Goal: Check status: Check status

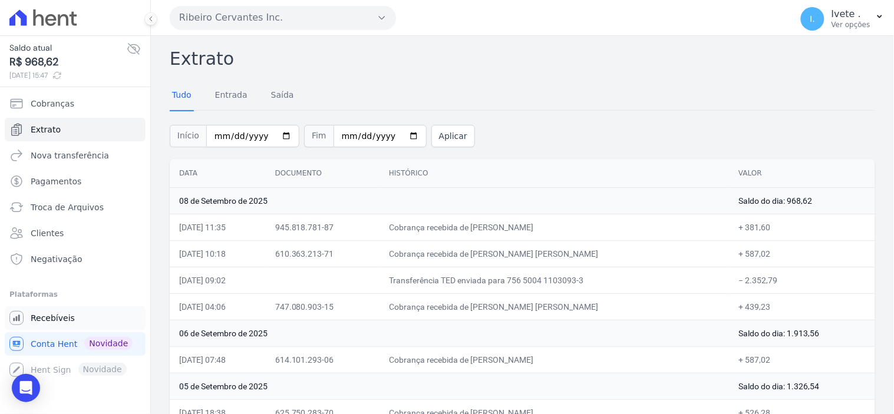
click at [42, 312] on span "Recebíveis" at bounding box center [53, 318] width 44 height 12
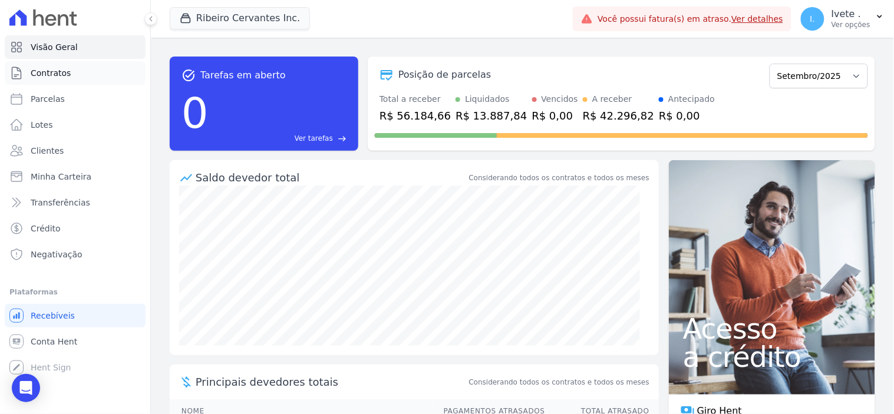
click at [58, 72] on span "Contratos" at bounding box center [51, 73] width 40 height 12
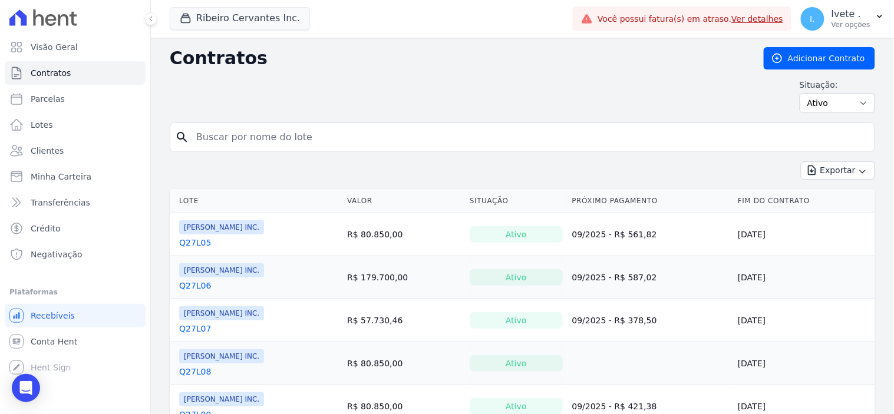
click at [217, 139] on input "search" at bounding box center [529, 138] width 681 height 24
type input "3"
type input "1"
type input "q33l20"
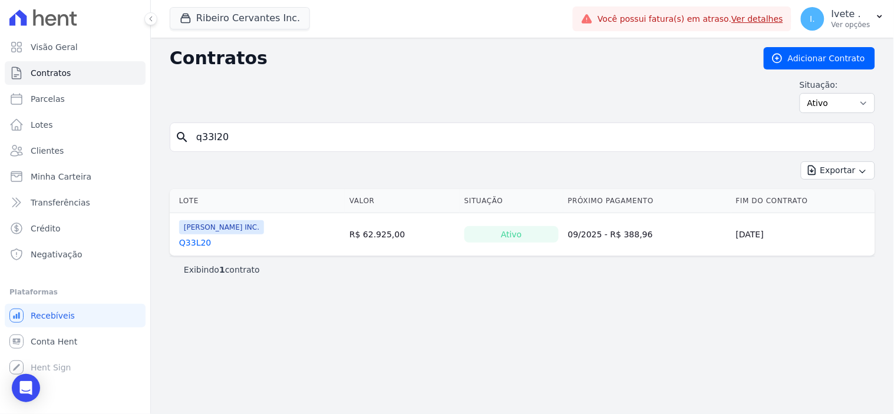
click at [191, 242] on link "Q33L20" at bounding box center [195, 243] width 32 height 12
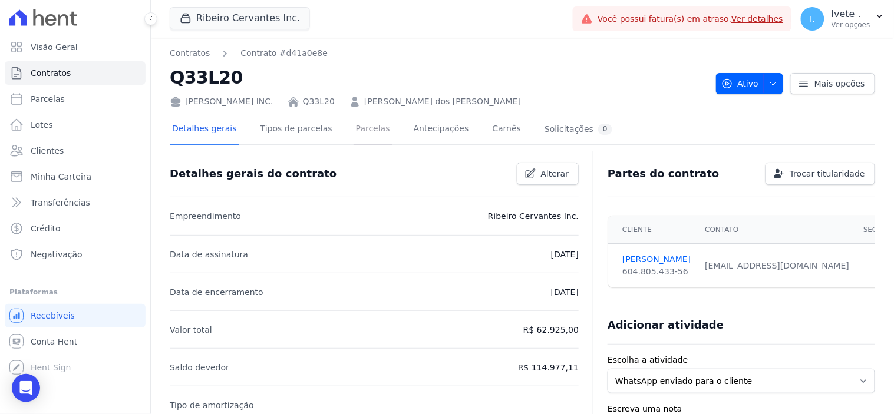
click at [361, 127] on link "Parcelas" at bounding box center [373, 129] width 39 height 31
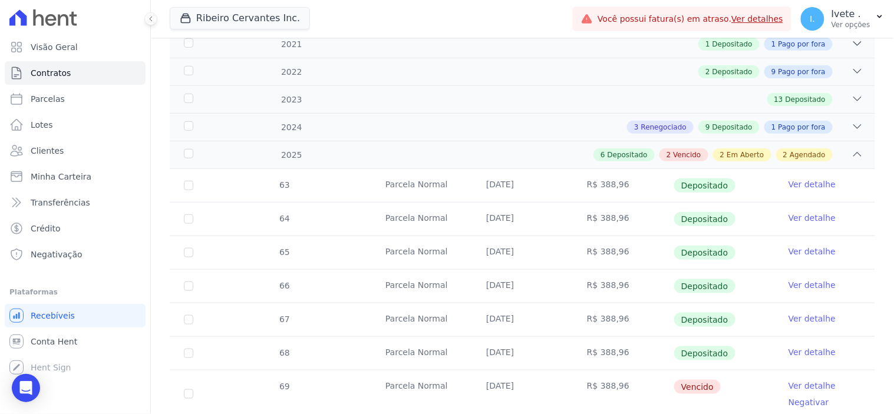
scroll to position [262, 0]
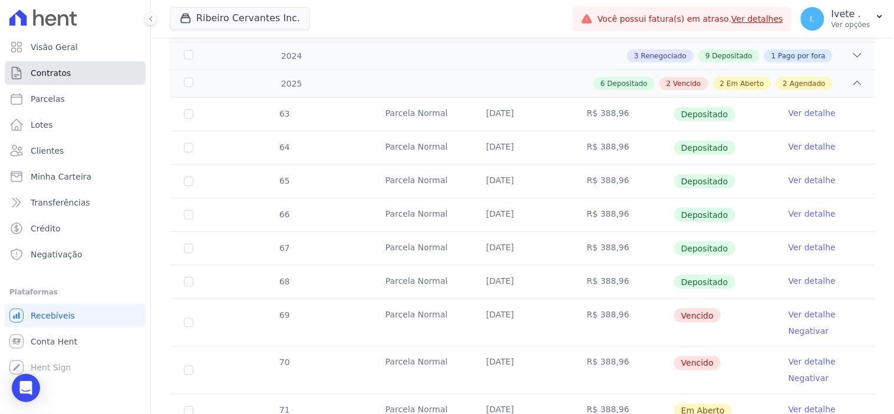
click at [41, 68] on span "Contratos" at bounding box center [51, 73] width 40 height 12
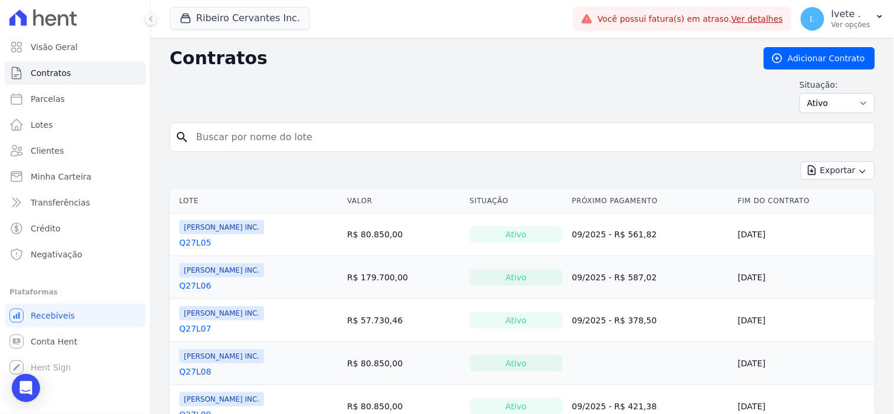
click at [218, 127] on input "search" at bounding box center [529, 138] width 681 height 24
type input "q28l10"
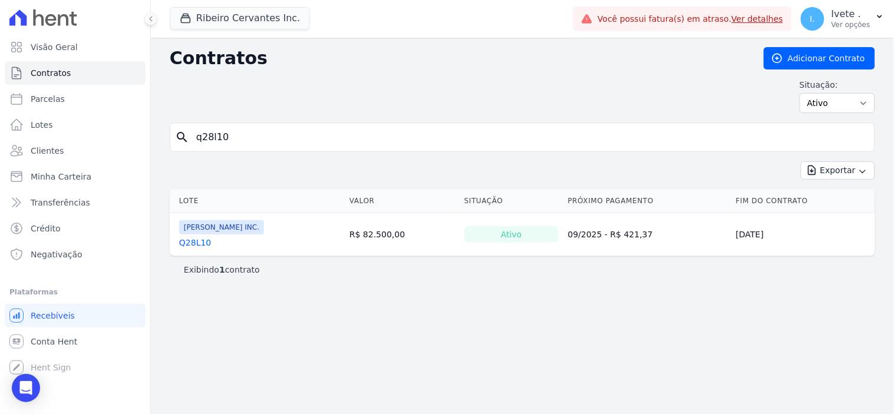
click at [197, 243] on link "Q28L10" at bounding box center [195, 243] width 32 height 12
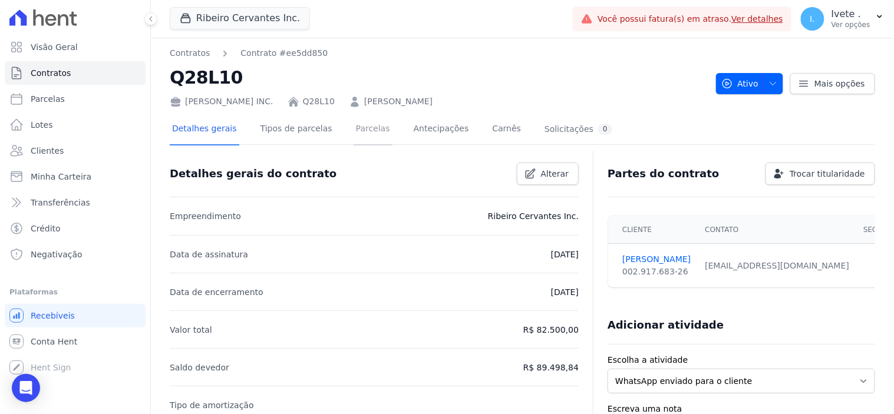
click at [354, 126] on link "Parcelas" at bounding box center [373, 129] width 39 height 31
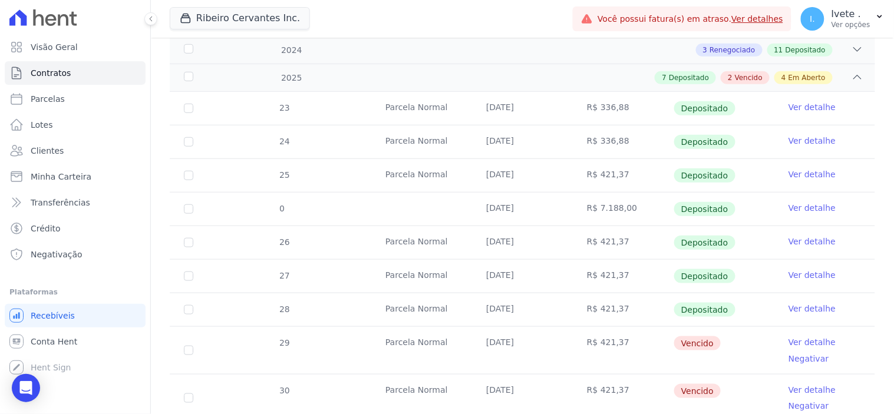
scroll to position [262, 0]
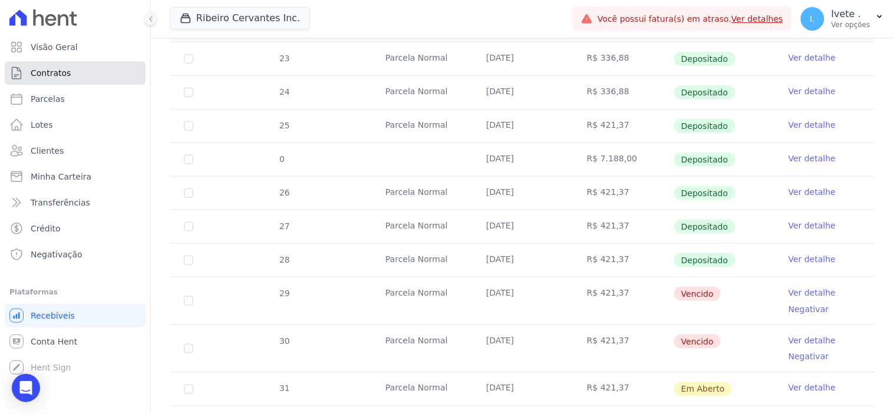
click at [69, 71] on link "Contratos" at bounding box center [75, 73] width 141 height 24
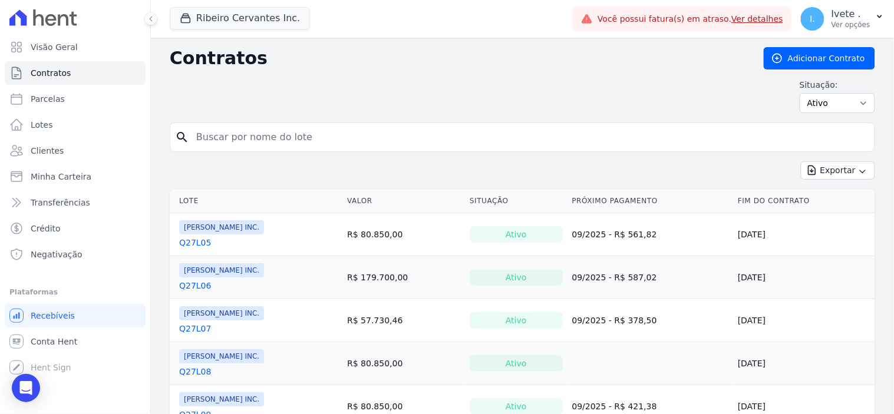
click at [219, 134] on input "search" at bounding box center [529, 138] width 681 height 24
type input "q28l08"
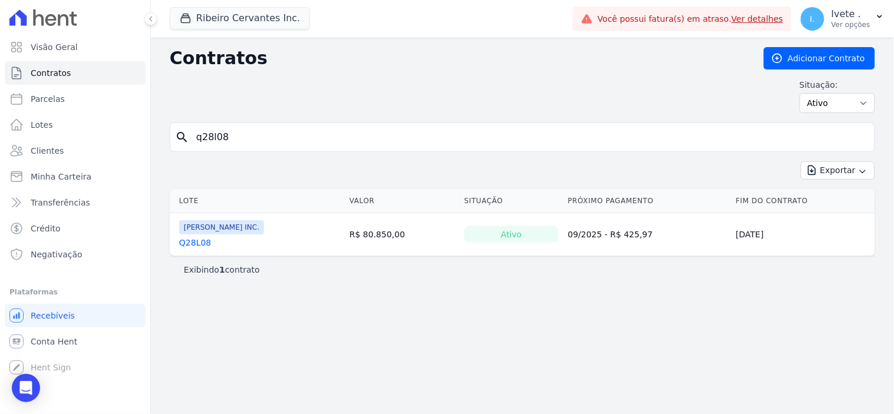
click at [191, 244] on link "Q28L08" at bounding box center [195, 243] width 32 height 12
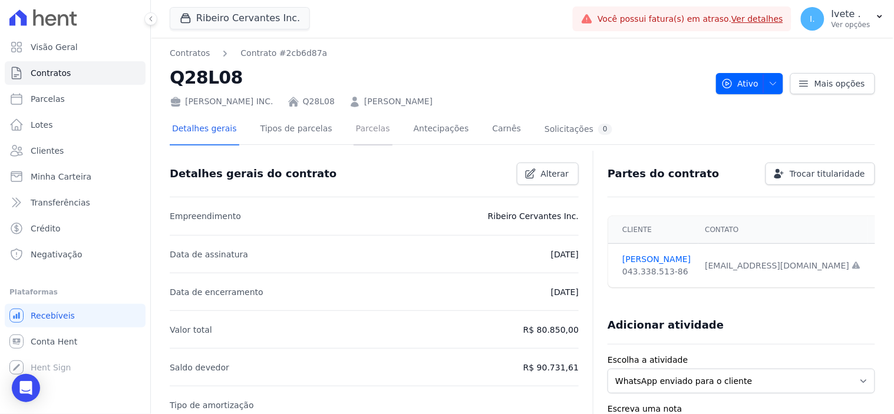
click at [358, 130] on link "Parcelas" at bounding box center [373, 129] width 39 height 31
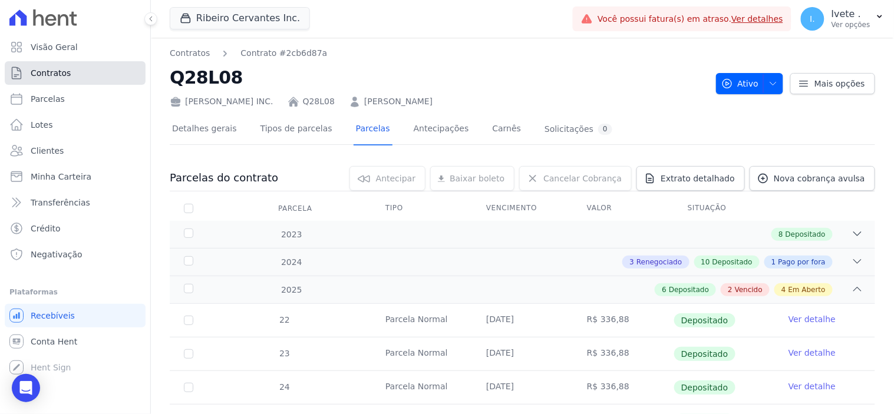
click at [67, 68] on span "Contratos" at bounding box center [51, 73] width 40 height 12
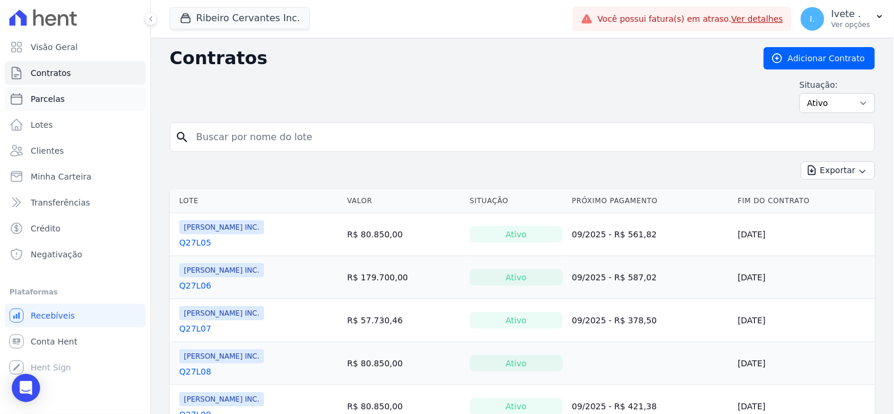
click at [49, 99] on span "Parcelas" at bounding box center [48, 99] width 34 height 12
click at [62, 72] on span "Contratos" at bounding box center [51, 73] width 40 height 12
select select
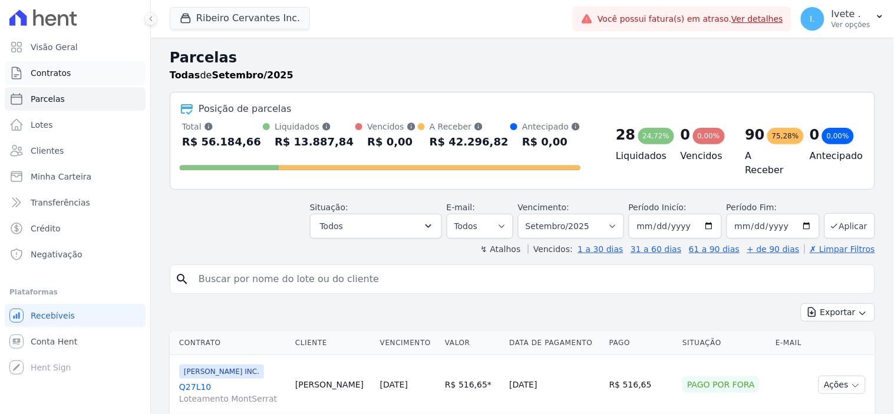
click at [95, 72] on link "Contratos" at bounding box center [75, 73] width 141 height 24
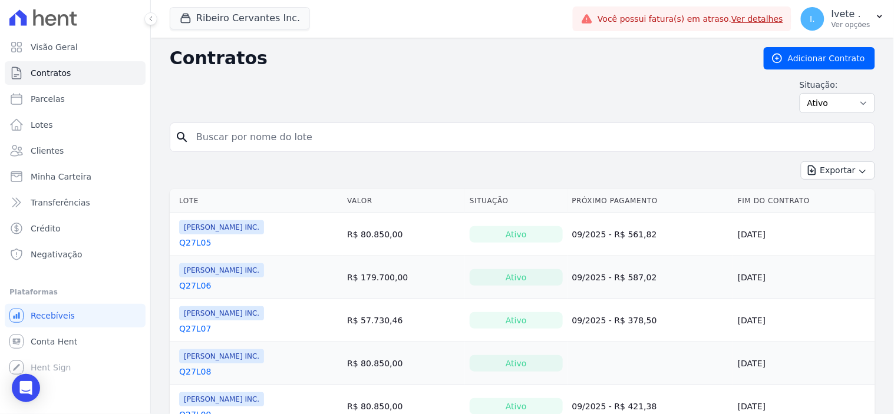
click at [203, 138] on input "search" at bounding box center [529, 138] width 681 height 24
type input "q33l15"
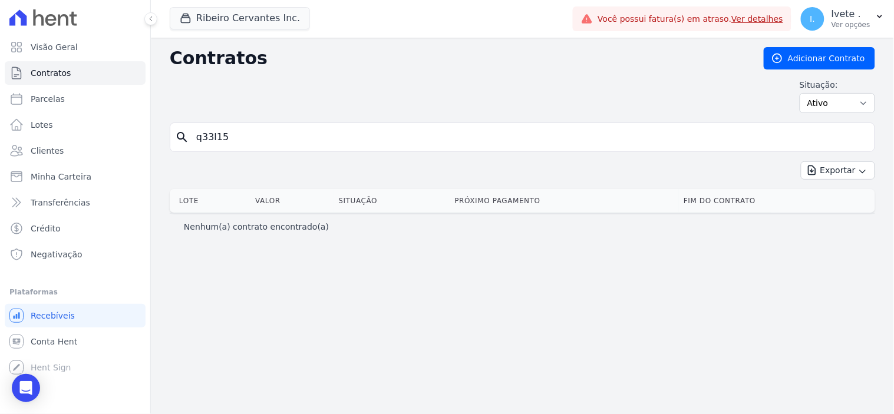
click at [245, 142] on input "q33l15" at bounding box center [529, 138] width 681 height 24
type input "q32l15"
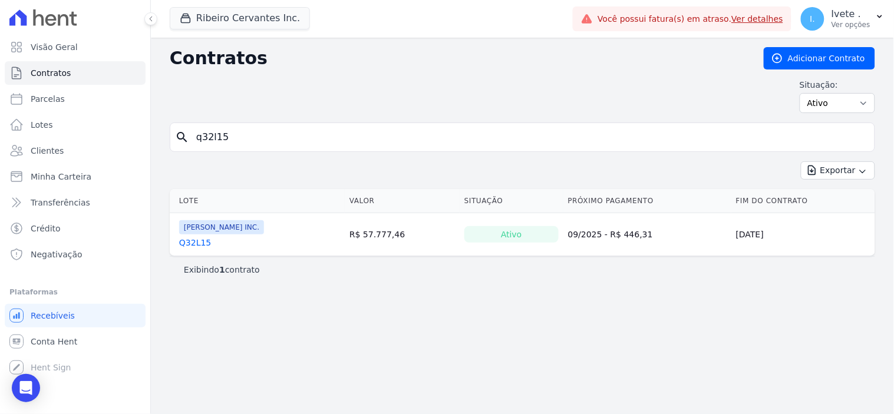
click at [197, 246] on link "Q32L15" at bounding box center [195, 243] width 32 height 12
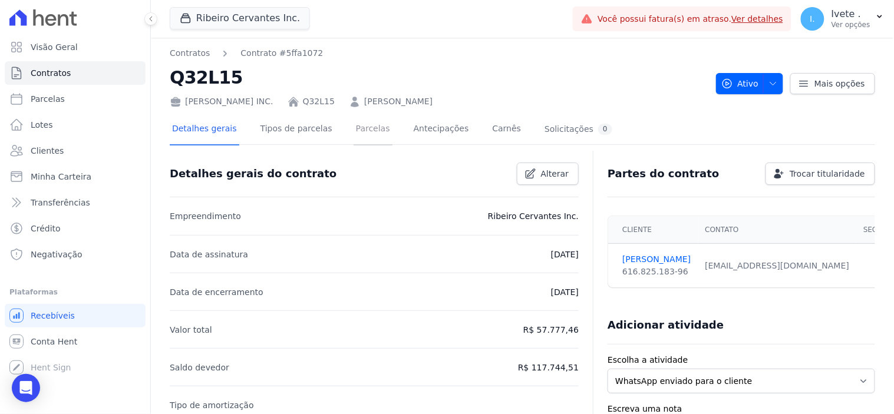
click at [362, 127] on link "Parcelas" at bounding box center [373, 129] width 39 height 31
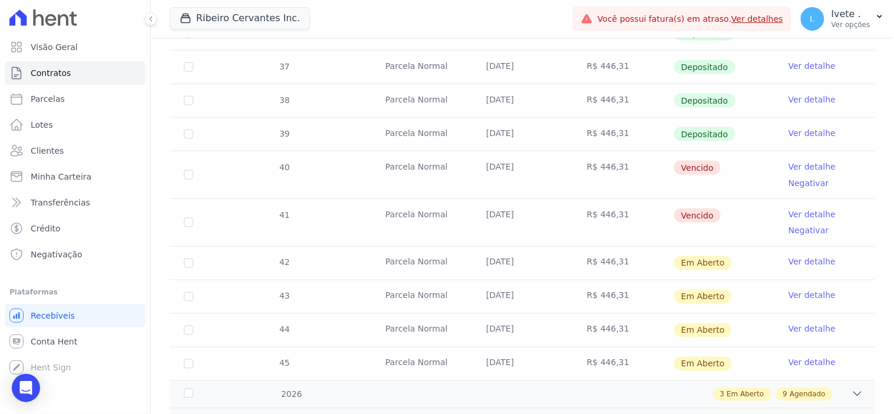
scroll to position [392, 0]
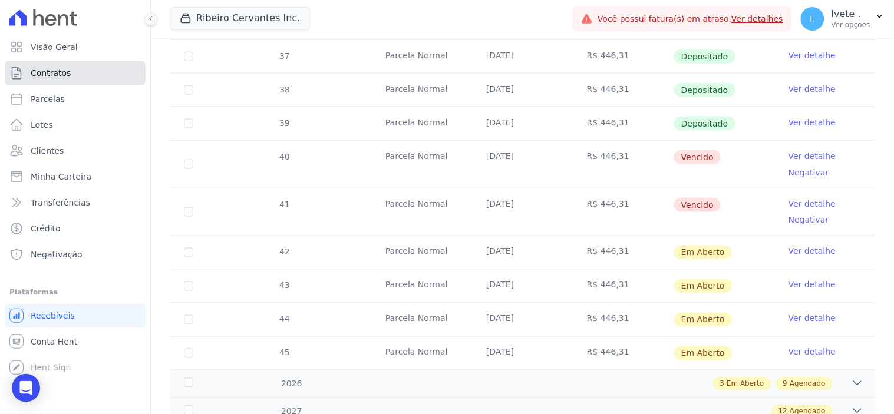
click at [84, 71] on link "Contratos" at bounding box center [75, 73] width 141 height 24
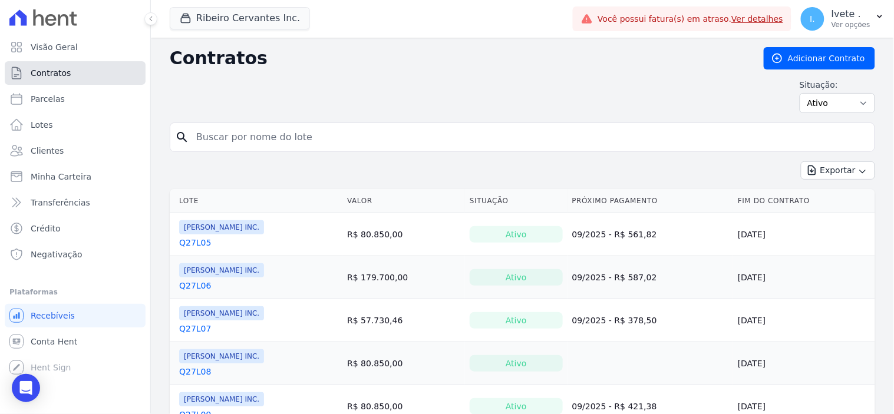
click at [85, 71] on link "Contratos" at bounding box center [75, 73] width 141 height 24
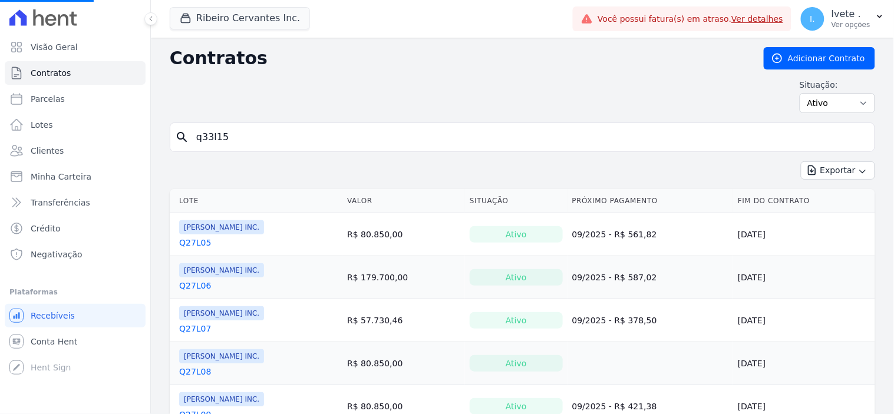
click at [211, 136] on input "q33l15" at bounding box center [529, 138] width 681 height 24
click at [246, 136] on input "search" at bounding box center [529, 138] width 681 height 24
type input "q28l30"
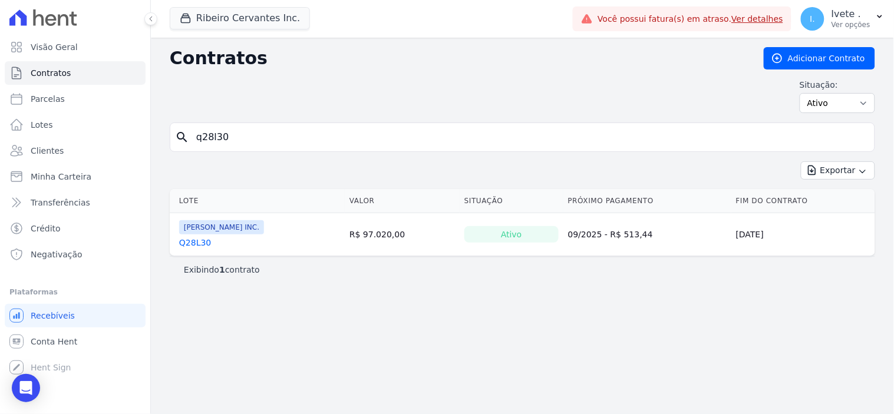
click at [187, 242] on link "Q28L30" at bounding box center [195, 243] width 32 height 12
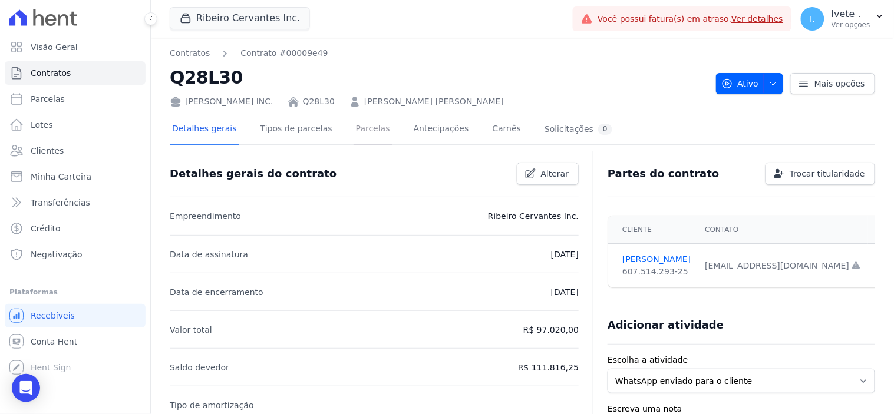
click at [354, 128] on link "Parcelas" at bounding box center [373, 129] width 39 height 31
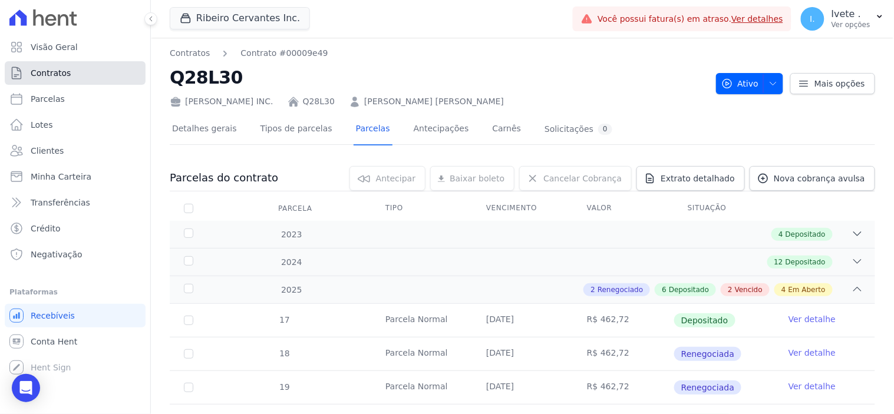
click at [83, 68] on link "Contratos" at bounding box center [75, 73] width 141 height 24
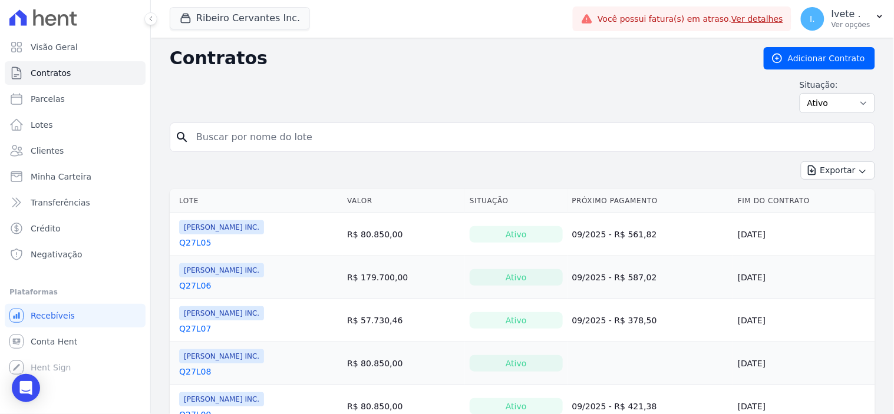
click at [210, 138] on input "search" at bounding box center [529, 138] width 681 height 24
type input "q32l07"
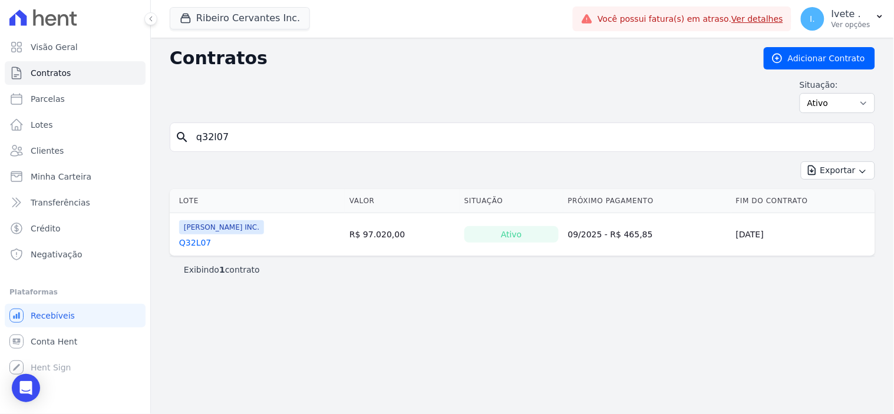
click at [203, 243] on link "Q32L07" at bounding box center [195, 243] width 32 height 12
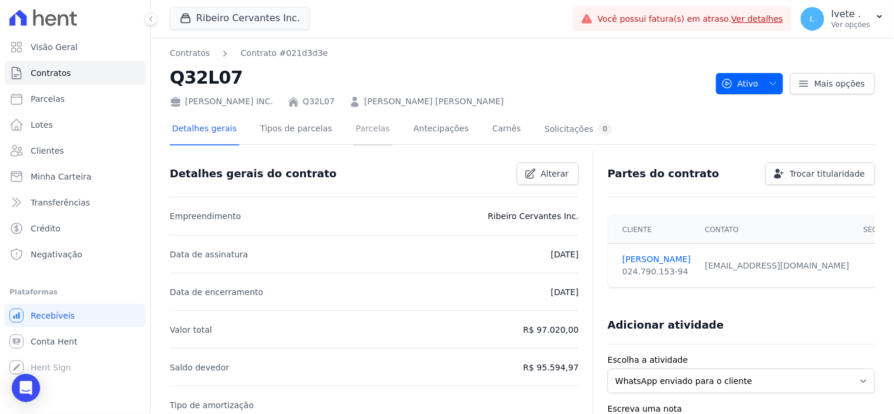
click at [358, 131] on link "Parcelas" at bounding box center [373, 129] width 39 height 31
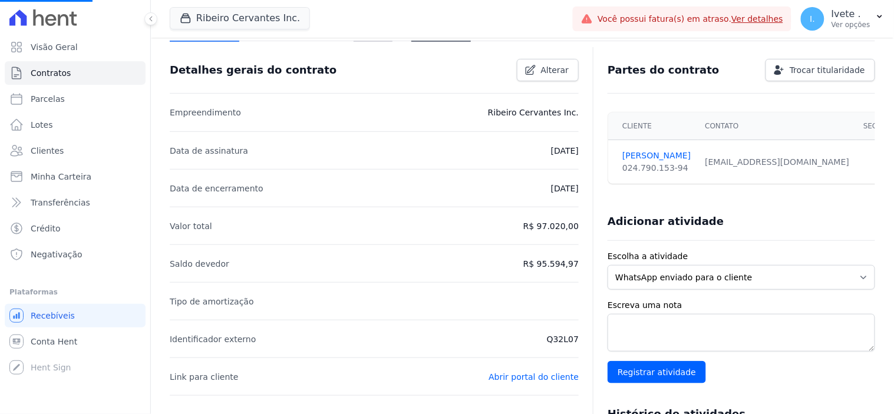
scroll to position [262, 0]
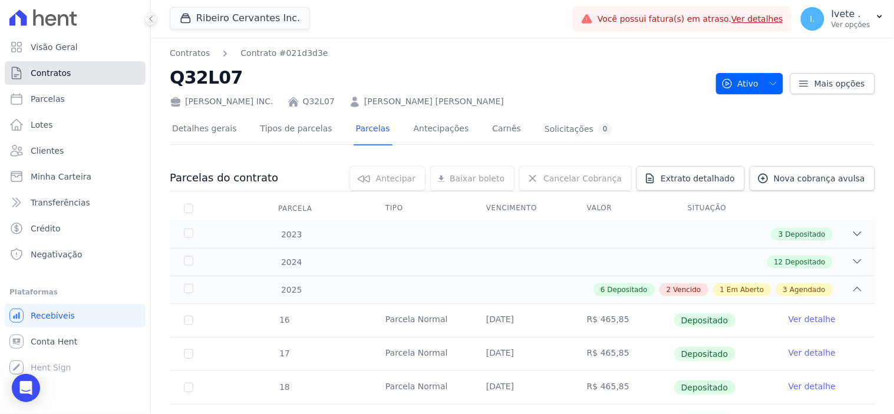
click at [54, 70] on span "Contratos" at bounding box center [51, 73] width 40 height 12
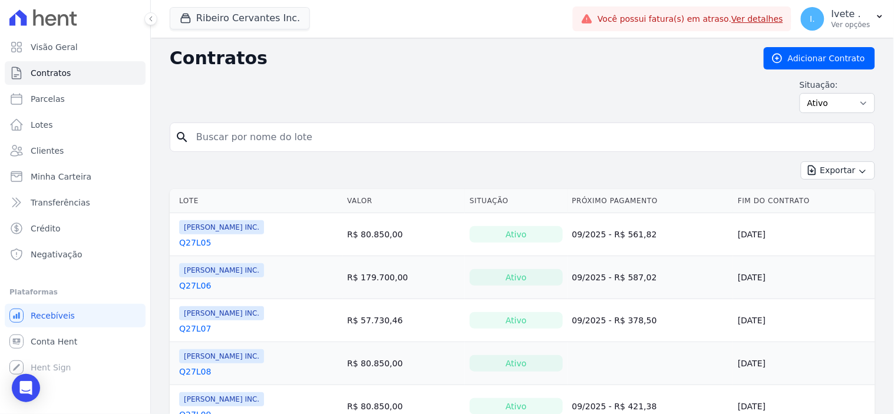
click at [243, 136] on input "search" at bounding box center [529, 138] width 681 height 24
type input "q33l23"
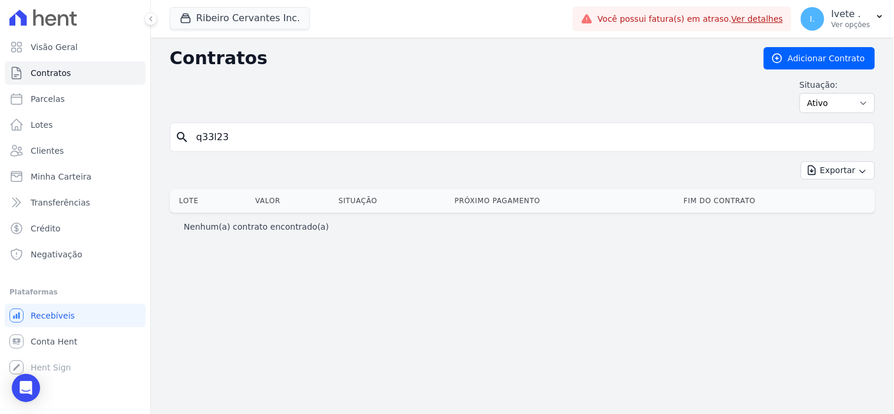
click at [211, 136] on input "q33l23" at bounding box center [529, 138] width 681 height 24
type input "q32l23"
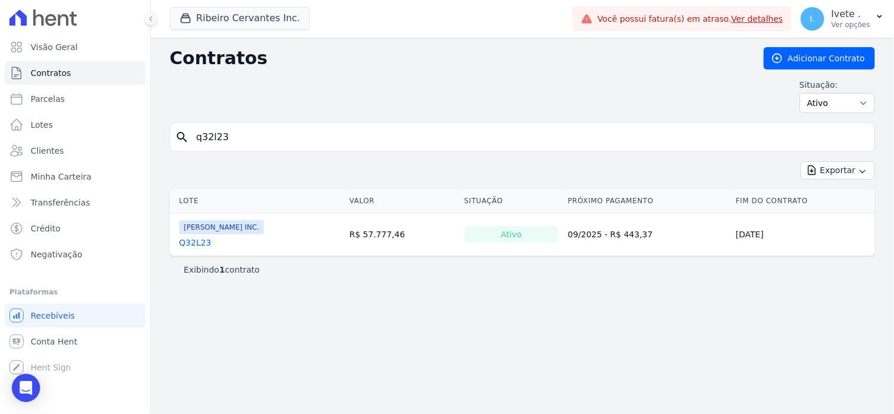
click at [197, 243] on link "Q32L23" at bounding box center [195, 243] width 32 height 12
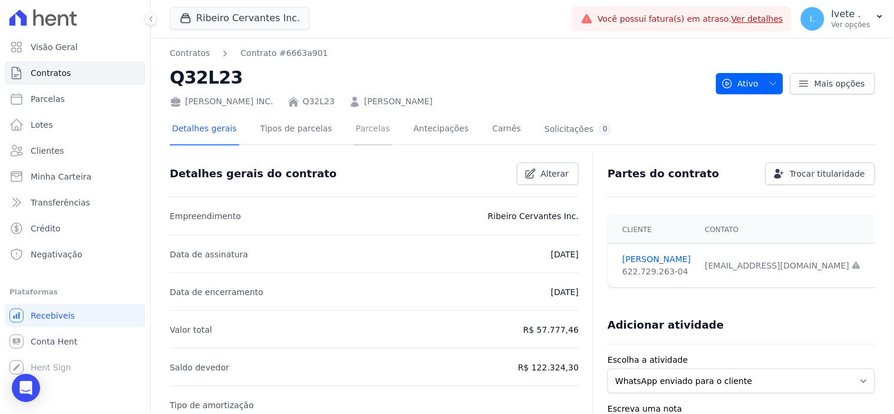
click at [358, 125] on link "Parcelas" at bounding box center [373, 129] width 39 height 31
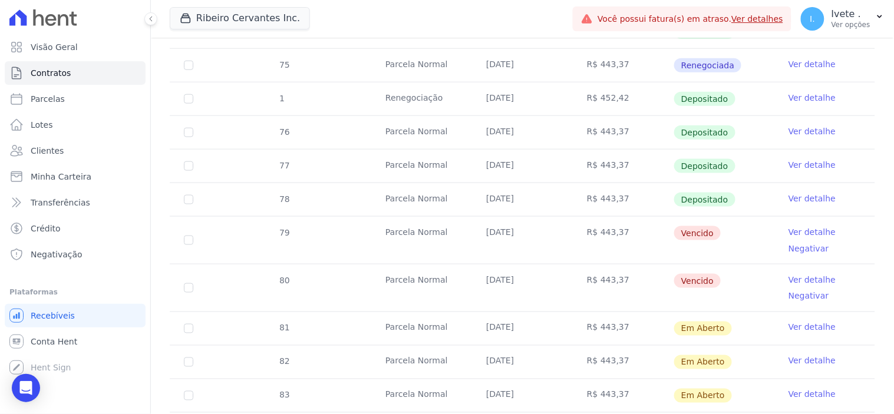
scroll to position [327, 0]
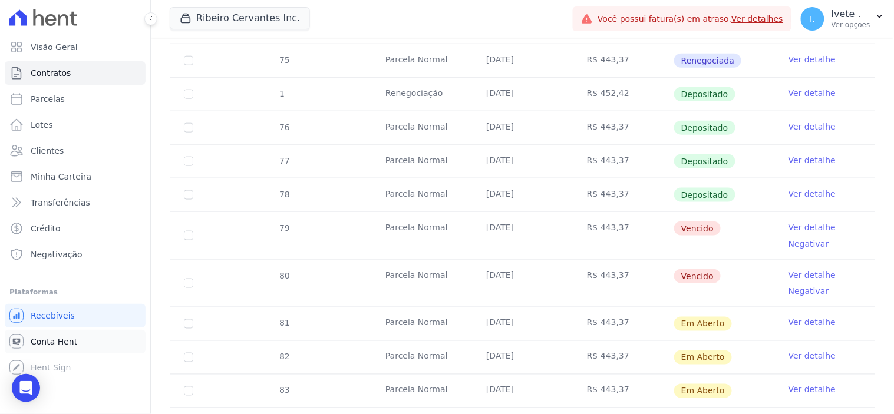
click at [44, 342] on span "Conta Hent" at bounding box center [54, 342] width 47 height 12
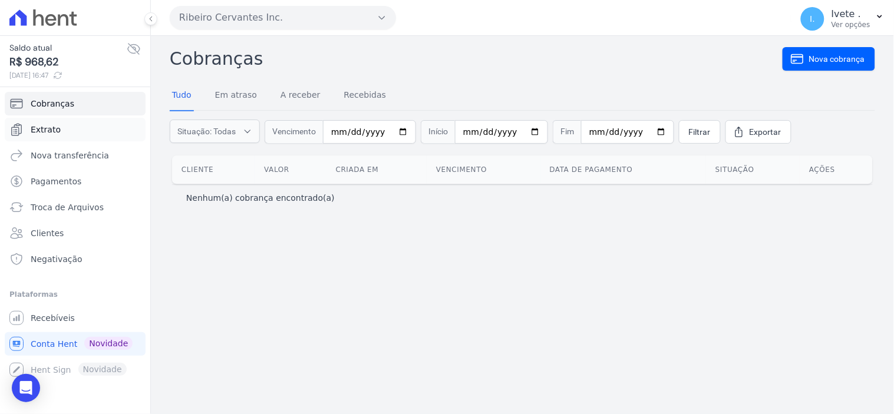
click at [44, 123] on link "Extrato" at bounding box center [75, 130] width 141 height 24
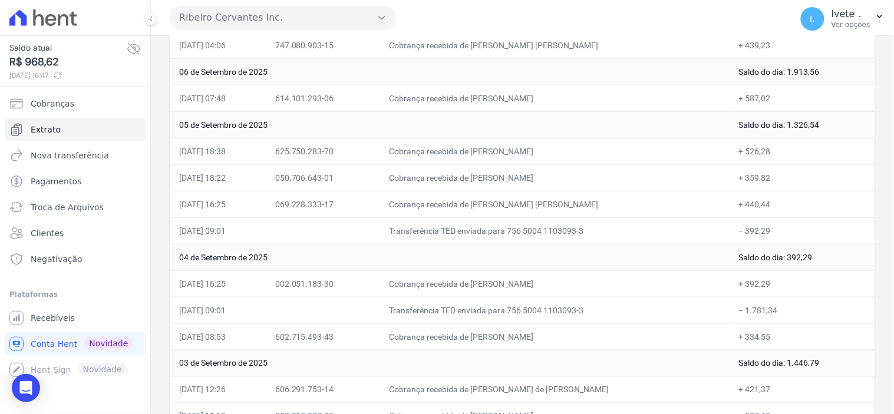
scroll to position [458, 0]
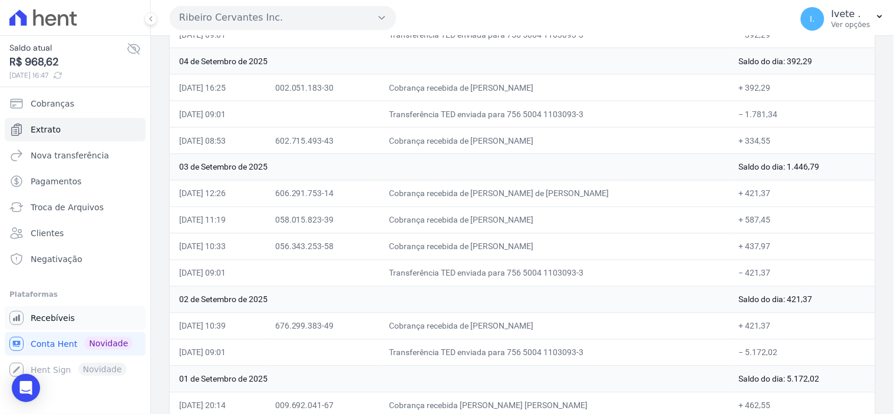
click at [45, 317] on span "Recebíveis" at bounding box center [53, 318] width 44 height 12
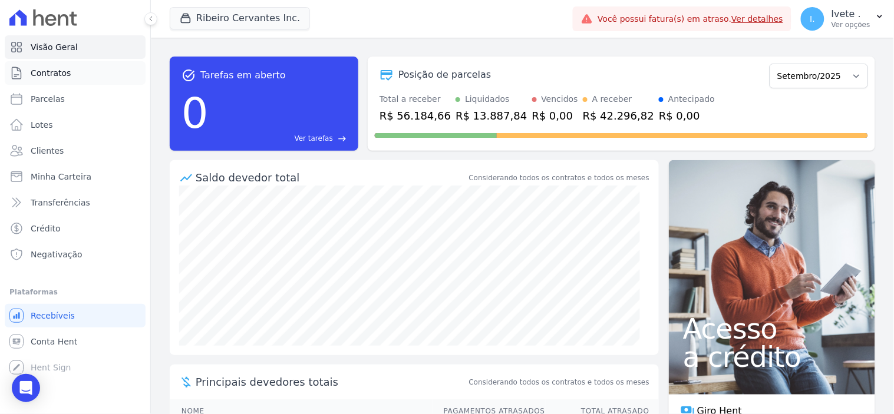
click at [84, 68] on link "Contratos" at bounding box center [75, 73] width 141 height 24
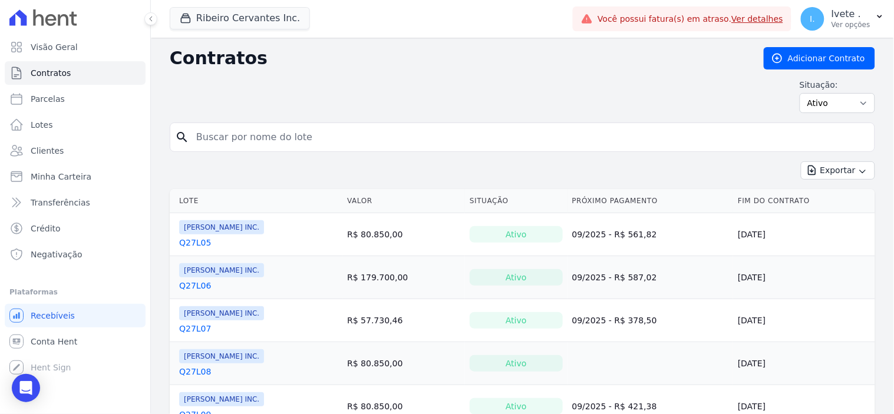
click at [237, 142] on input "search" at bounding box center [529, 138] width 681 height 24
type input "q61l01"
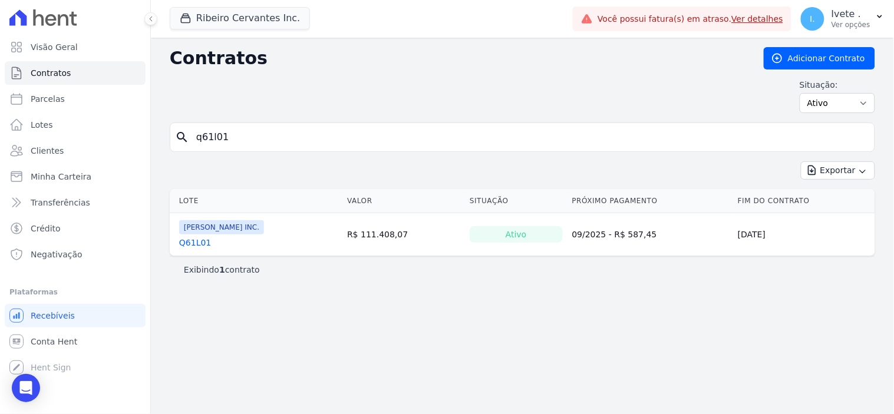
click at [193, 244] on link "Q61L01" at bounding box center [195, 243] width 32 height 12
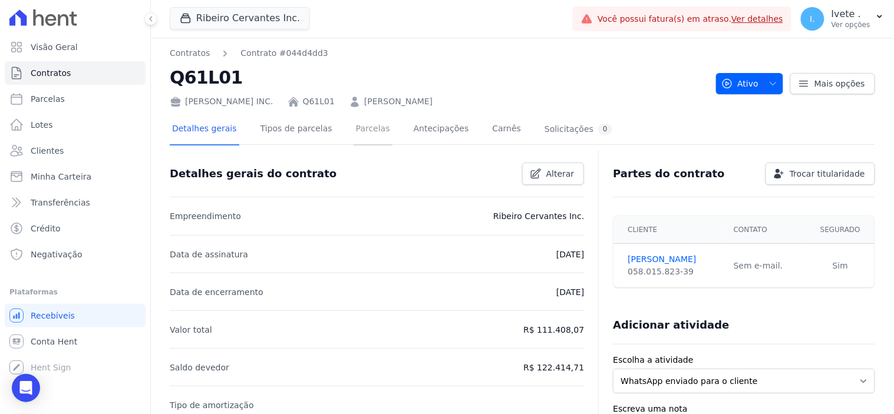
click at [357, 127] on link "Parcelas" at bounding box center [373, 129] width 39 height 31
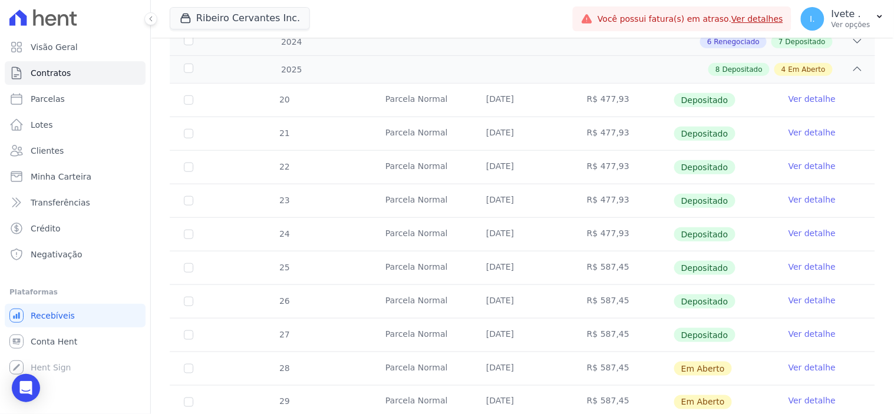
scroll to position [262, 0]
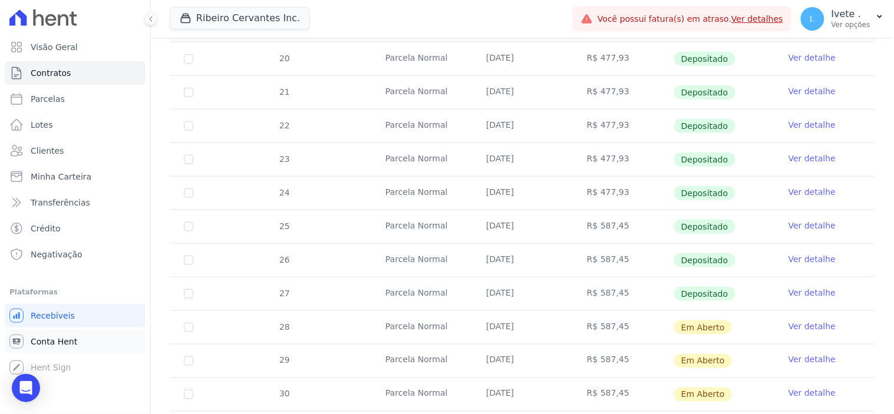
click at [45, 344] on span "Conta Hent" at bounding box center [54, 342] width 47 height 12
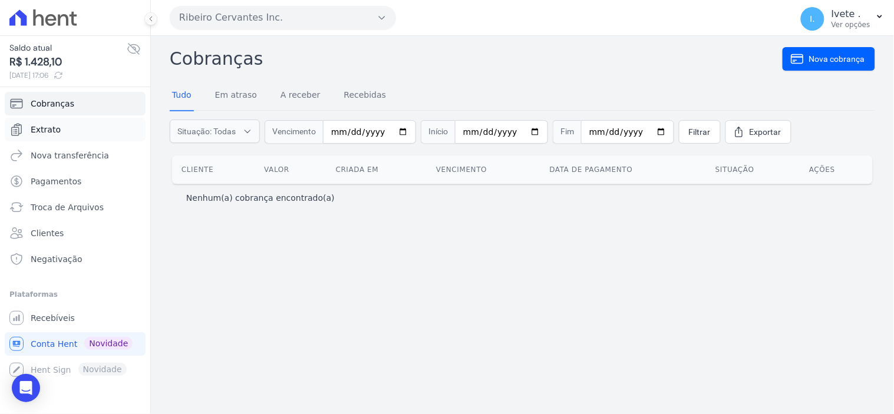
click at [44, 130] on span "Extrato" at bounding box center [46, 130] width 30 height 12
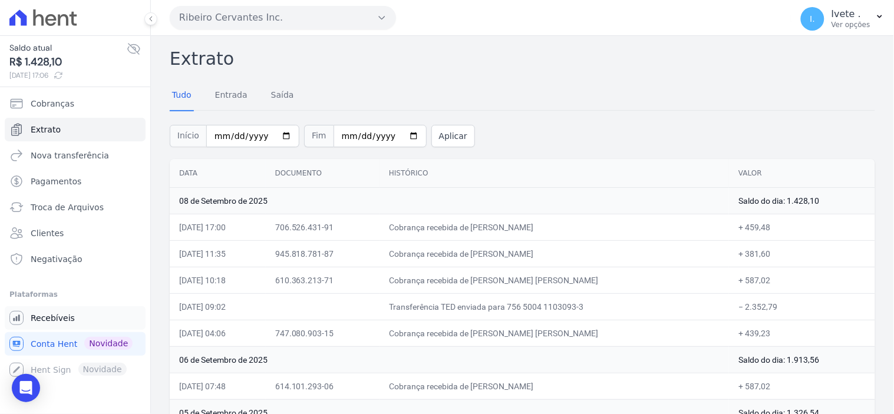
click at [46, 314] on span "Recebíveis" at bounding box center [53, 318] width 44 height 12
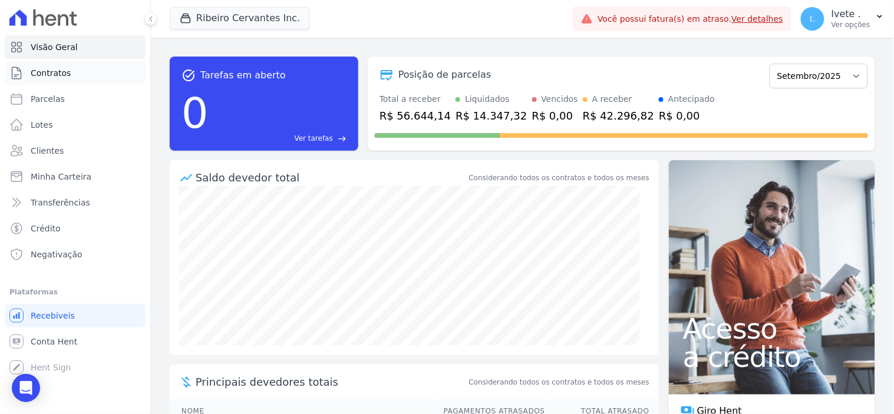
click at [60, 73] on span "Contratos" at bounding box center [51, 73] width 40 height 12
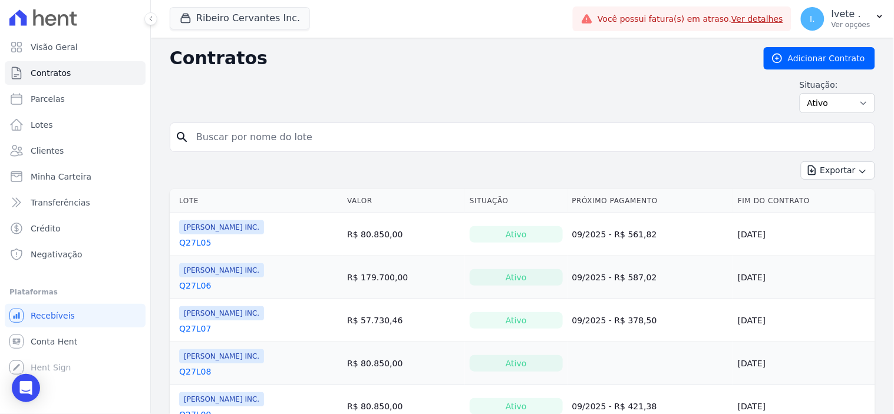
click at [213, 136] on input "search" at bounding box center [529, 138] width 681 height 24
type input "q27l12"
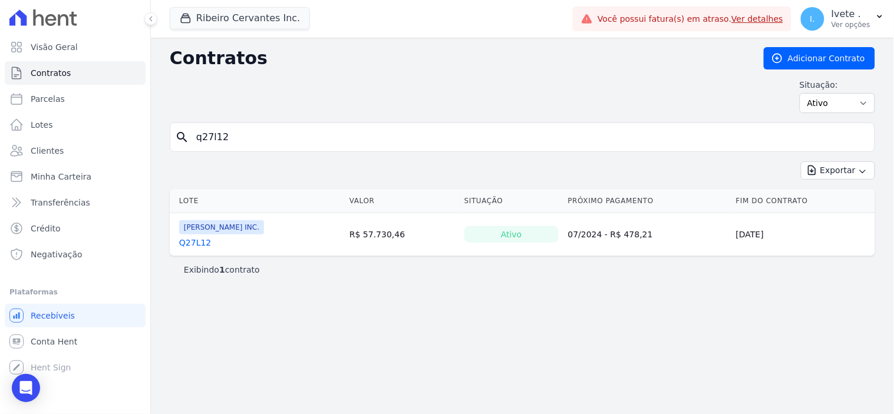
click at [193, 243] on link "Q27L12" at bounding box center [195, 243] width 32 height 12
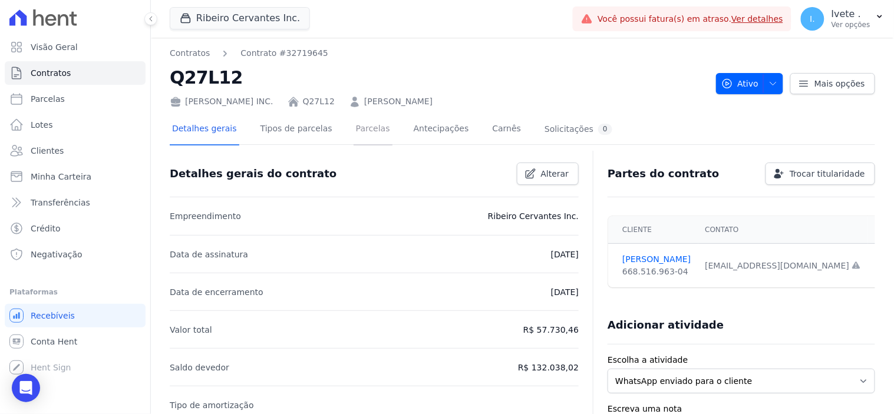
click at [354, 130] on link "Parcelas" at bounding box center [373, 129] width 39 height 31
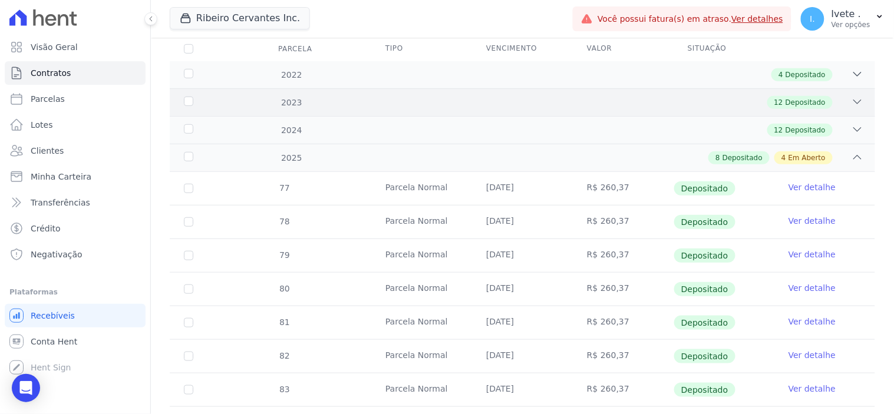
scroll to position [65, 0]
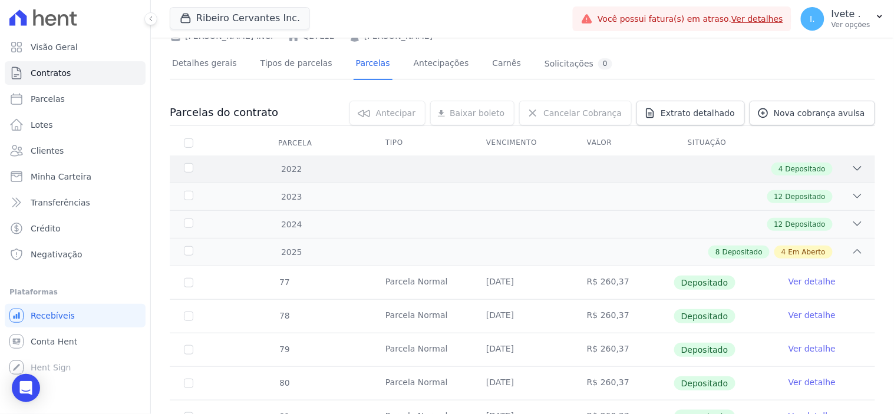
click at [778, 168] on span "4" at bounding box center [780, 169] width 5 height 11
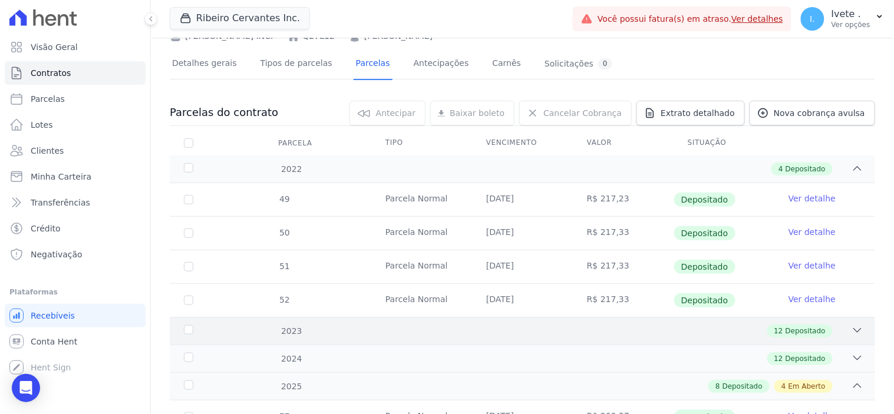
click at [743, 330] on div "12 Depositado" at bounding box center [556, 331] width 613 height 13
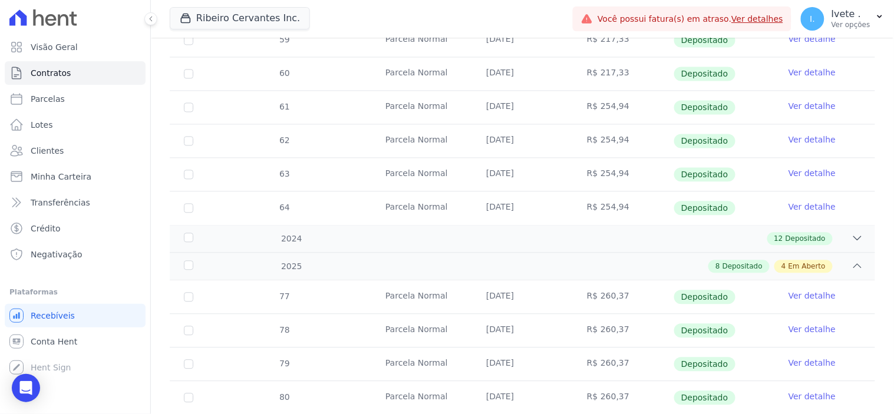
scroll to position [589, 0]
click at [678, 269] on div "8 Depositado 4 Em Aberto" at bounding box center [556, 265] width 613 height 13
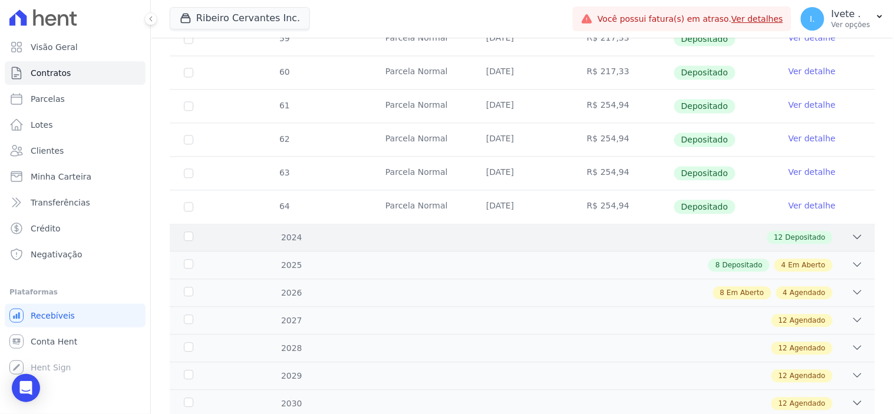
click at [688, 233] on div "12 Depositado" at bounding box center [556, 238] width 613 height 13
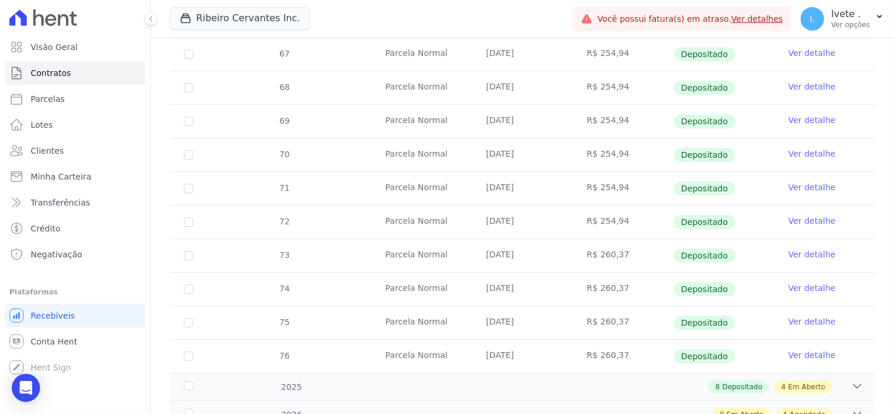
scroll to position [916, 0]
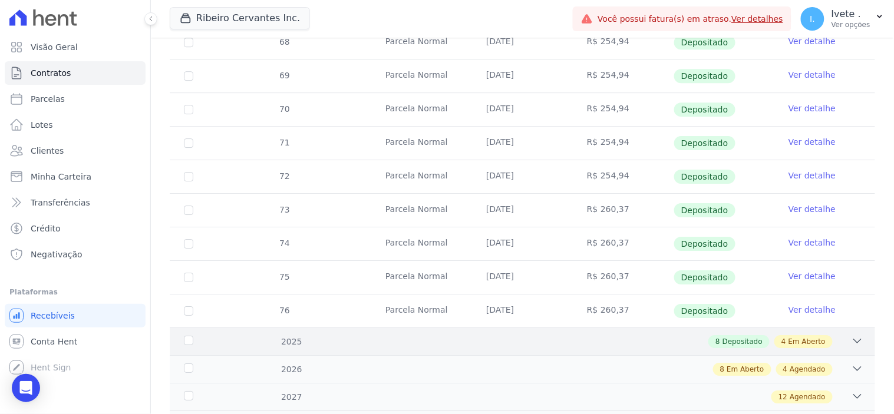
click at [671, 348] on div "8 Depositado 4 Em Aberto" at bounding box center [556, 341] width 613 height 13
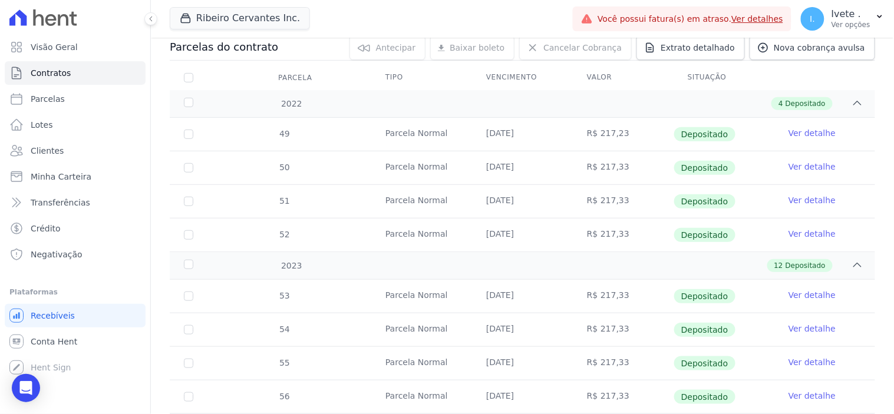
scroll to position [0, 0]
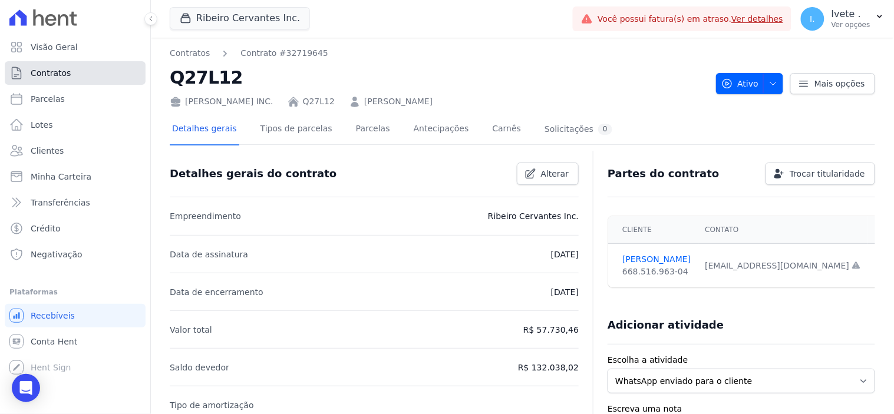
click at [80, 72] on link "Contratos" at bounding box center [75, 73] width 141 height 24
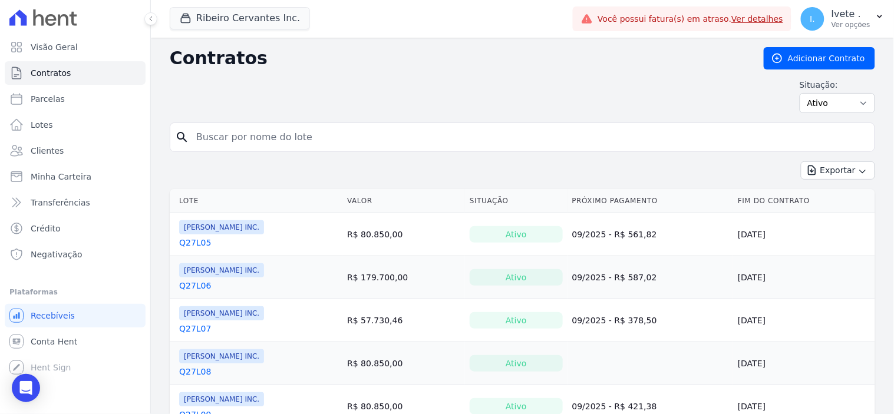
click at [225, 136] on input "search" at bounding box center [529, 138] width 681 height 24
type input "q27l12"
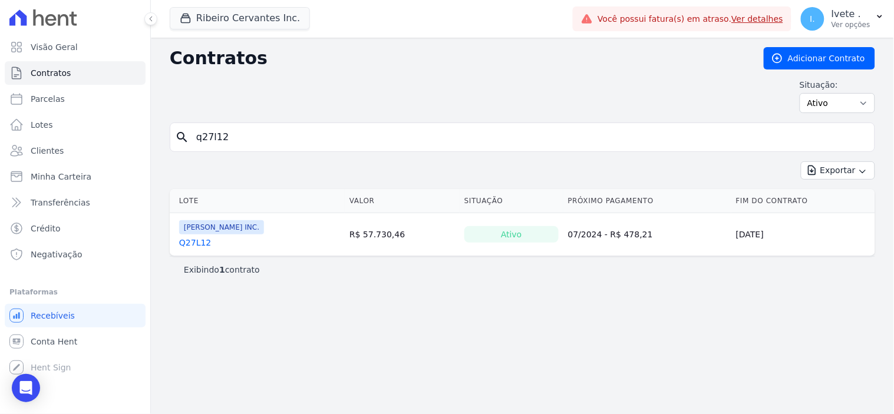
click at [190, 242] on link "Q27L12" at bounding box center [195, 243] width 32 height 12
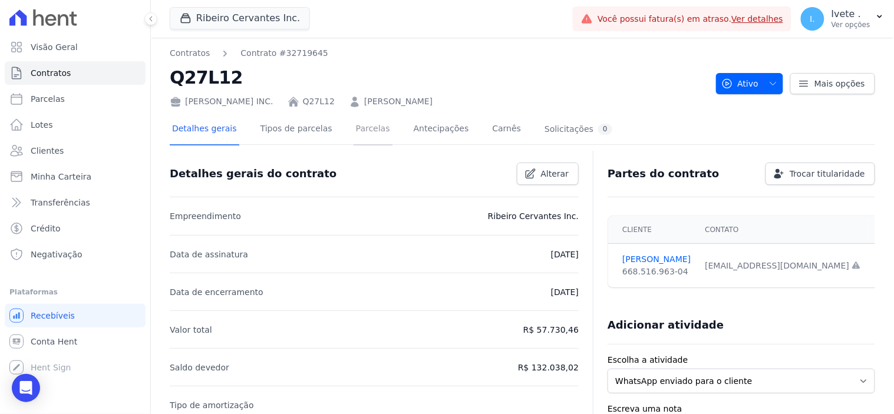
click at [356, 128] on link "Parcelas" at bounding box center [373, 129] width 39 height 31
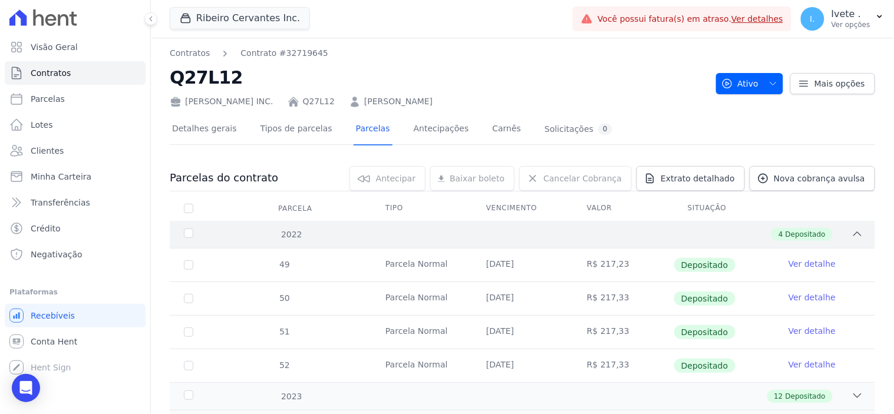
click at [851, 233] on icon at bounding box center [857, 234] width 12 height 12
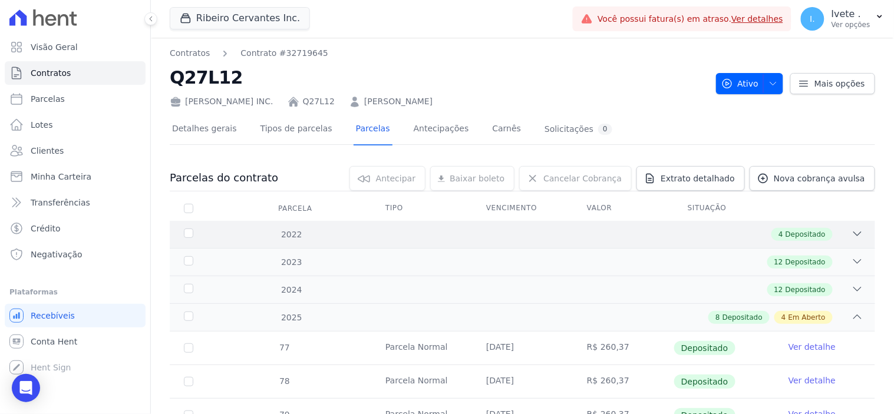
click at [306, 234] on div "4 Depositado" at bounding box center [556, 234] width 613 height 13
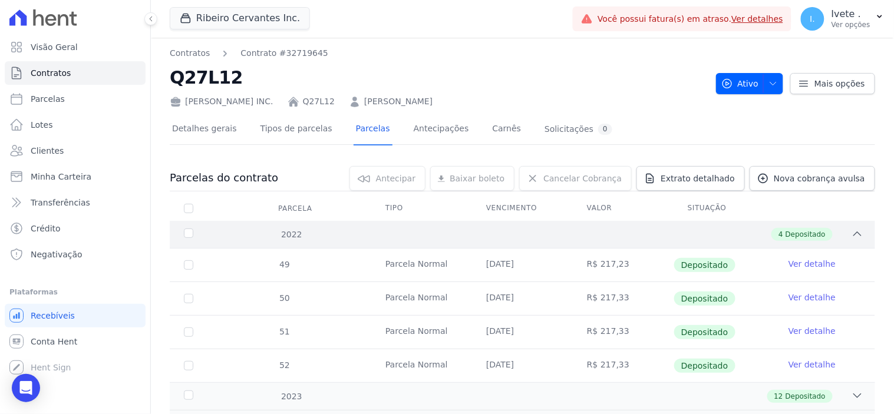
click at [851, 232] on icon at bounding box center [857, 234] width 12 height 12
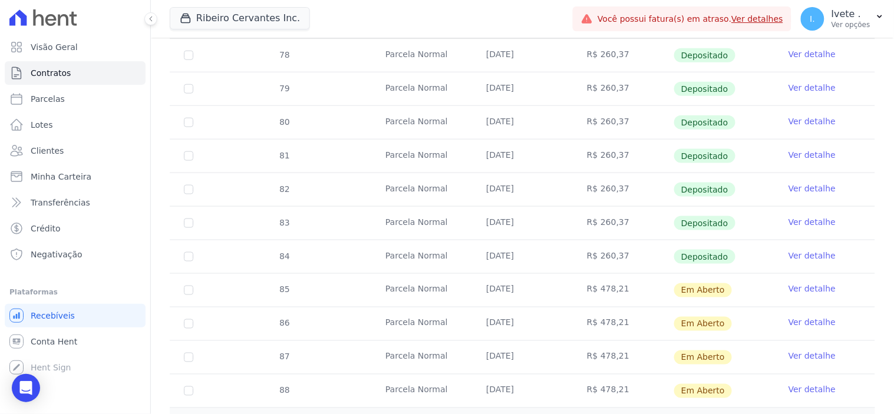
scroll to position [327, 0]
click at [53, 339] on span "Conta Hent" at bounding box center [54, 342] width 47 height 12
